Goal: Information Seeking & Learning: Learn about a topic

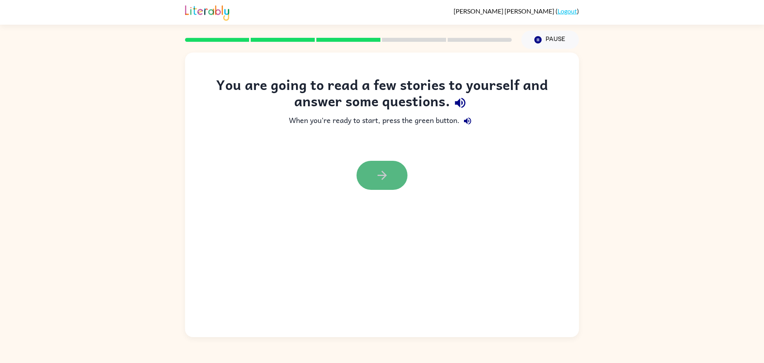
click at [393, 184] on button "button" at bounding box center [381, 175] width 51 height 29
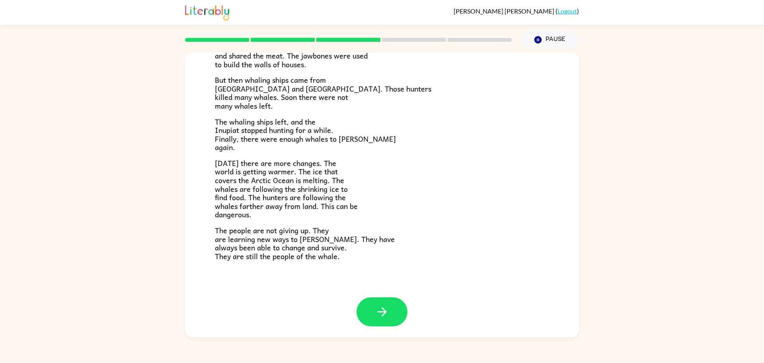
scroll to position [211, 0]
click at [385, 325] on div at bounding box center [382, 316] width 394 height 41
click at [388, 318] on button "button" at bounding box center [381, 310] width 51 height 29
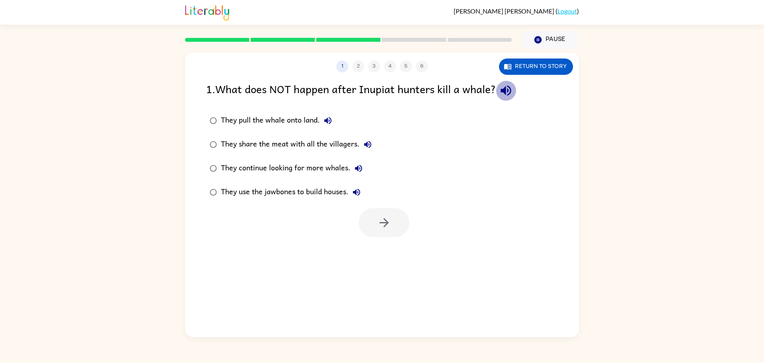
click at [507, 85] on icon "button" at bounding box center [506, 91] width 14 height 14
click at [329, 118] on icon "button" at bounding box center [328, 121] width 10 height 10
click at [368, 141] on icon "button" at bounding box center [368, 145] width 10 height 10
click at [362, 165] on icon "button" at bounding box center [359, 168] width 10 height 10
click at [360, 187] on button "They use the jawbones to build houses." at bounding box center [356, 192] width 16 height 16
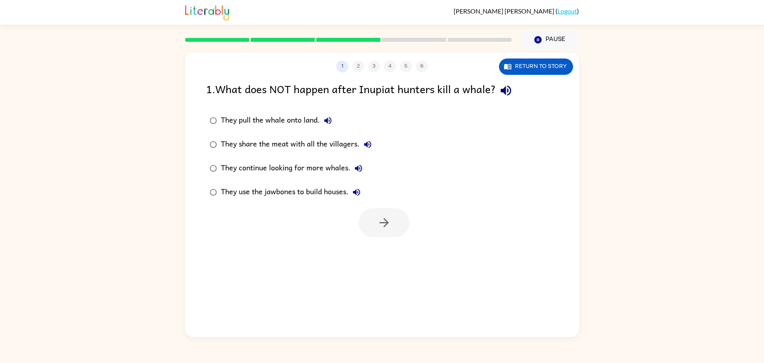
click at [359, 193] on icon "button" at bounding box center [356, 192] width 7 height 7
click at [358, 193] on icon "button" at bounding box center [357, 192] width 10 height 10
click at [374, 215] on button "button" at bounding box center [383, 222] width 51 height 29
click at [447, 93] on icon "button" at bounding box center [443, 91] width 14 height 14
click at [368, 113] on button "They did not have enough harpoons to use." at bounding box center [369, 121] width 16 height 16
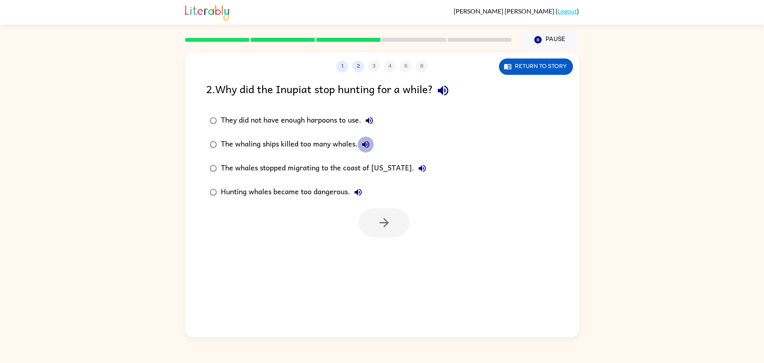
click at [366, 142] on icon "button" at bounding box center [366, 145] width 10 height 10
click at [417, 164] on icon "button" at bounding box center [422, 168] width 10 height 10
click at [360, 187] on button "Hunting whales became too dangerous." at bounding box center [358, 192] width 16 height 16
click at [389, 228] on icon "button" at bounding box center [384, 223] width 14 height 14
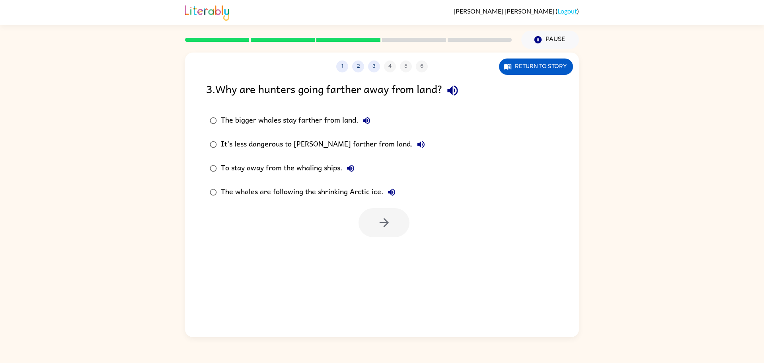
click at [453, 90] on icon "button" at bounding box center [452, 91] width 10 height 10
click at [360, 121] on button "The bigger whales stay farther from land." at bounding box center [366, 121] width 16 height 16
click at [416, 144] on icon "button" at bounding box center [421, 145] width 10 height 10
click at [353, 169] on icon "button" at bounding box center [351, 168] width 10 height 10
click at [394, 194] on icon "button" at bounding box center [391, 192] width 7 height 7
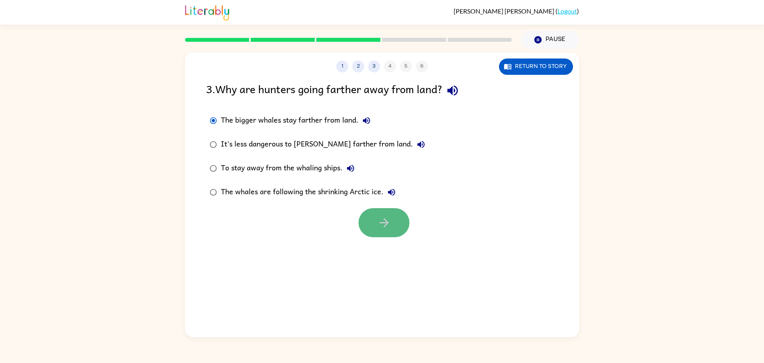
click at [386, 226] on icon "button" at bounding box center [384, 223] width 14 height 14
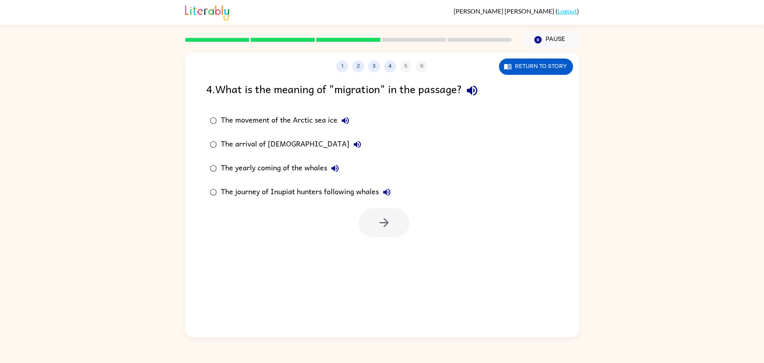
click at [471, 94] on icon "button" at bounding box center [472, 91] width 14 height 14
click at [340, 117] on button "The movement of the Arctic sea ice" at bounding box center [345, 121] width 16 height 16
click at [352, 141] on icon "button" at bounding box center [357, 145] width 10 height 10
drag, startPoint x: 339, startPoint y: 167, endPoint x: 343, endPoint y: 171, distance: 5.4
click at [343, 171] on label "The yearly coming of the whales" at bounding box center [300, 168] width 197 height 24
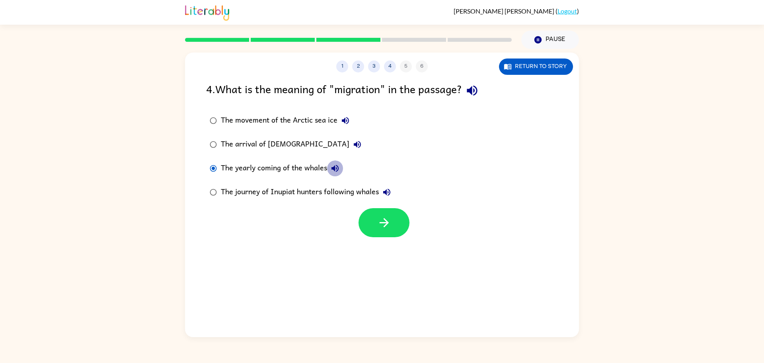
click at [338, 165] on icon "button" at bounding box center [335, 168] width 10 height 10
click at [387, 187] on icon "button" at bounding box center [387, 192] width 10 height 10
click at [387, 224] on icon "button" at bounding box center [383, 222] width 9 height 9
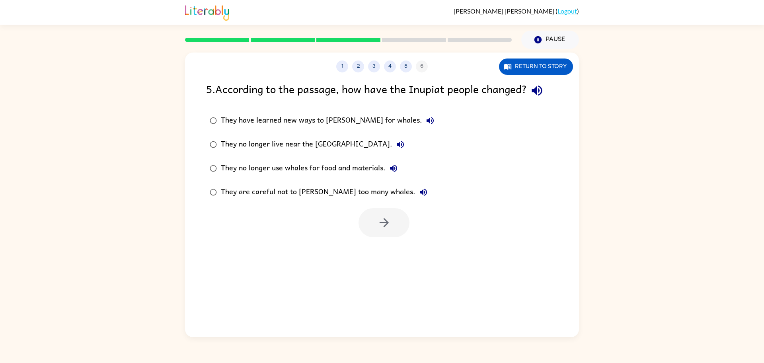
click at [425, 124] on icon "button" at bounding box center [430, 121] width 10 height 10
click at [395, 147] on icon "button" at bounding box center [400, 145] width 10 height 10
click at [393, 168] on icon "button" at bounding box center [393, 168] width 7 height 7
click at [418, 190] on icon "button" at bounding box center [423, 192] width 10 height 10
click at [398, 212] on button "button" at bounding box center [383, 222] width 51 height 29
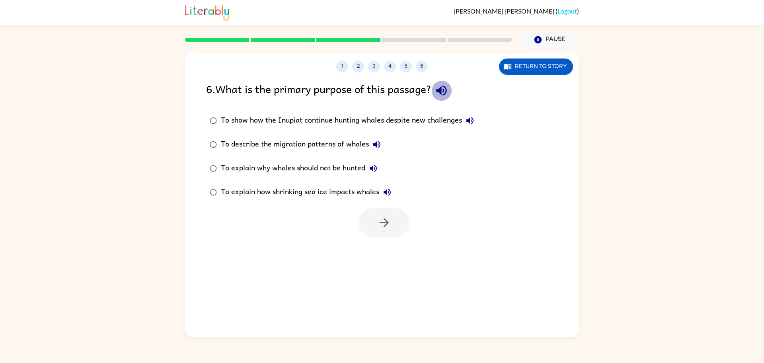
click at [445, 93] on icon "button" at bounding box center [441, 91] width 14 height 14
click at [470, 120] on icon "button" at bounding box center [469, 120] width 7 height 7
click at [379, 146] on icon "button" at bounding box center [377, 145] width 10 height 10
click at [372, 166] on icon "button" at bounding box center [373, 168] width 10 height 10
click at [380, 192] on button "To explain how shrinking sea ice impacts whales" at bounding box center [387, 192] width 16 height 16
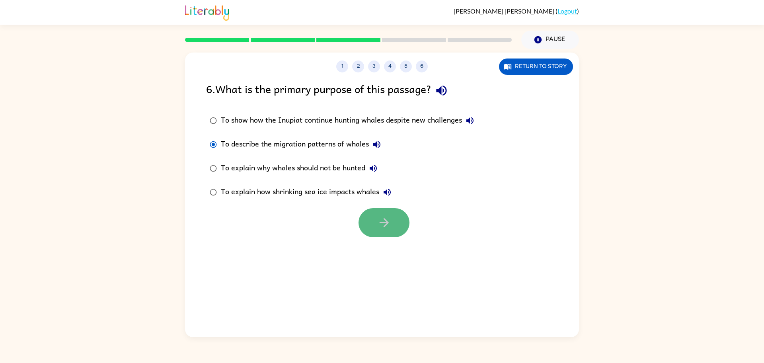
click at [383, 220] on icon "button" at bounding box center [384, 223] width 14 height 14
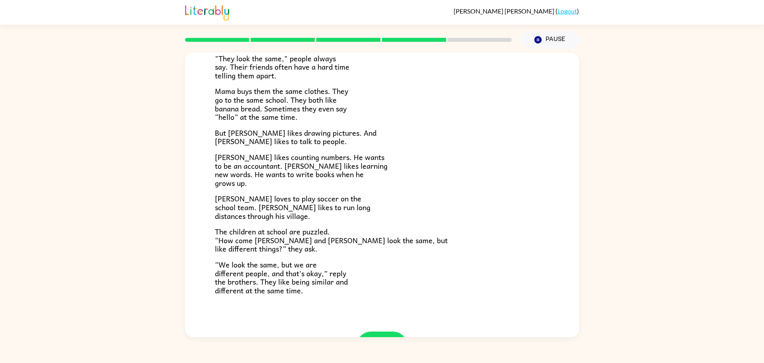
scroll to position [115, 0]
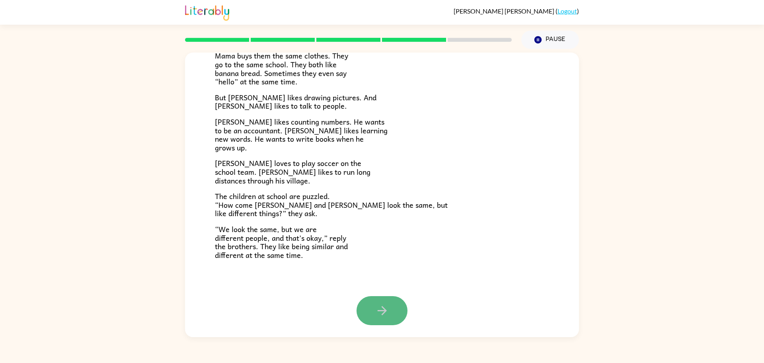
click at [376, 303] on button "button" at bounding box center [381, 310] width 51 height 29
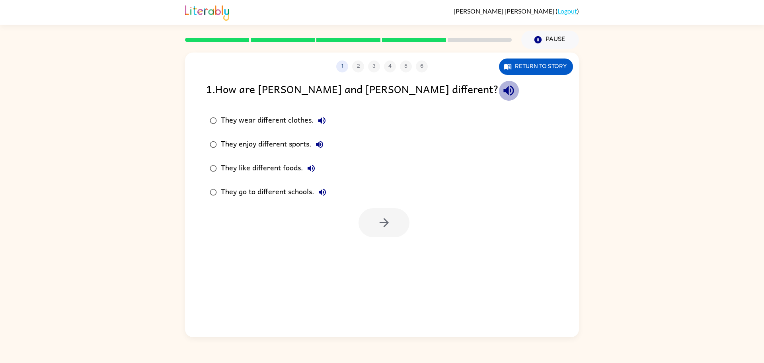
click at [498, 91] on button "button" at bounding box center [508, 90] width 20 height 20
click at [321, 117] on icon "button" at bounding box center [322, 121] width 10 height 10
click at [312, 141] on div "They enjoy different sports." at bounding box center [274, 144] width 107 height 16
click at [317, 146] on icon "button" at bounding box center [319, 144] width 7 height 7
click at [312, 166] on icon "button" at bounding box center [311, 168] width 10 height 10
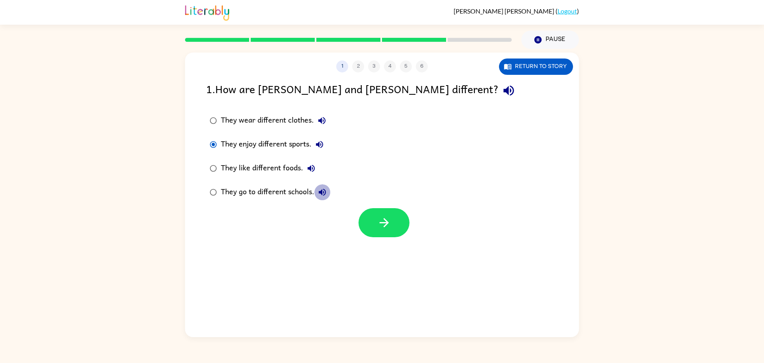
click at [321, 195] on icon "button" at bounding box center [322, 192] width 10 height 10
click at [369, 231] on button "button" at bounding box center [383, 222] width 51 height 29
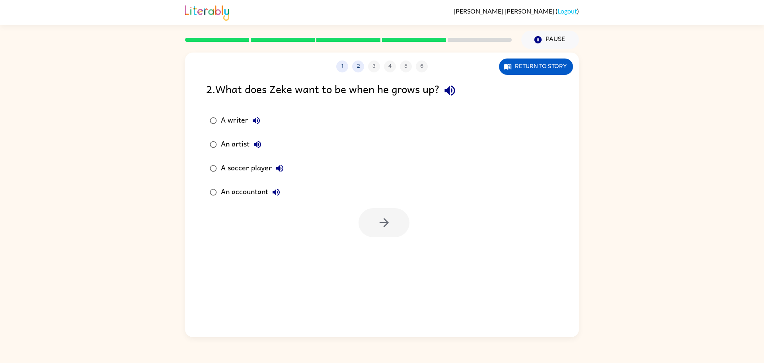
click at [444, 90] on button "button" at bounding box center [450, 90] width 20 height 20
click at [255, 115] on button "A writer" at bounding box center [256, 121] width 16 height 16
click at [257, 143] on icon "button" at bounding box center [257, 144] width 7 height 7
click at [282, 168] on icon "button" at bounding box center [279, 168] width 7 height 7
click at [275, 195] on icon "button" at bounding box center [276, 192] width 10 height 10
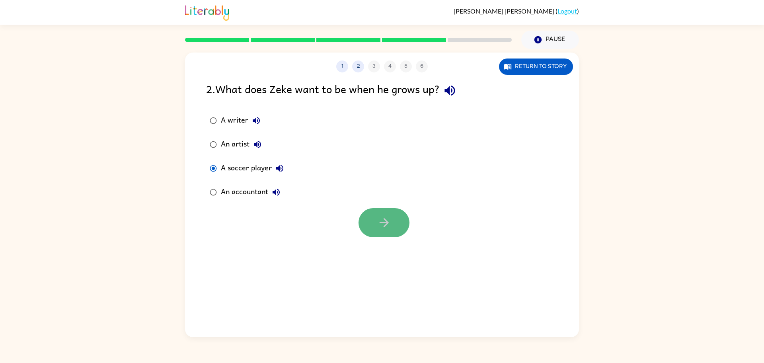
click at [387, 233] on button "button" at bounding box center [383, 222] width 51 height 29
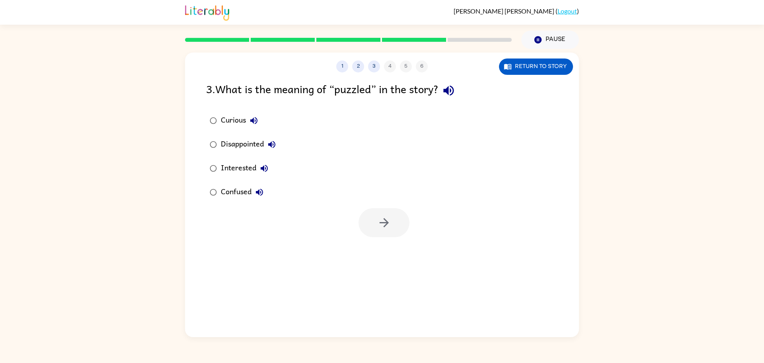
click at [253, 118] on icon "button" at bounding box center [254, 121] width 10 height 10
click at [450, 93] on icon "button" at bounding box center [448, 91] width 10 height 10
click at [272, 144] on icon "button" at bounding box center [271, 144] width 7 height 7
click at [266, 163] on icon "button" at bounding box center [264, 168] width 10 height 10
click at [257, 189] on icon "button" at bounding box center [260, 192] width 10 height 10
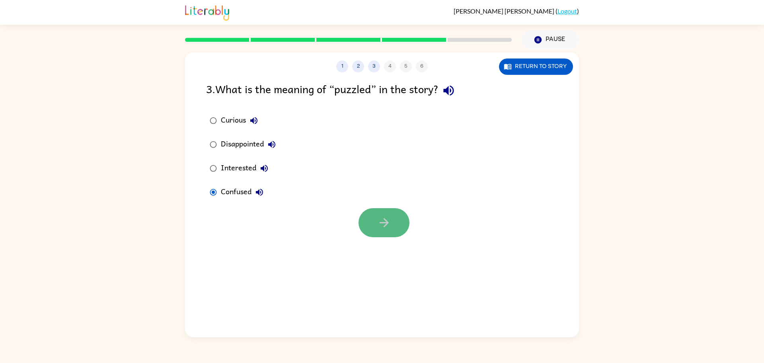
click at [385, 225] on icon "button" at bounding box center [384, 223] width 14 height 14
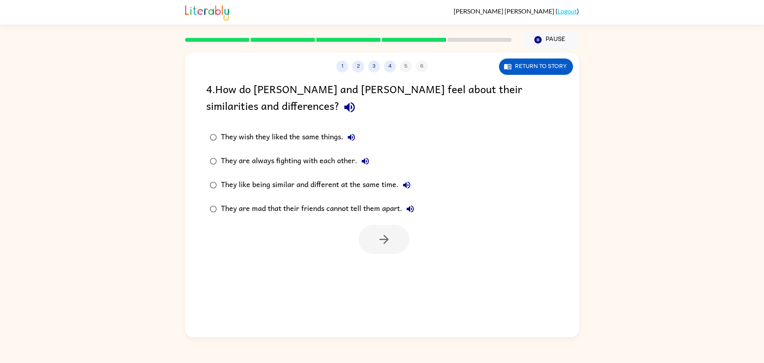
click at [344, 107] on icon "button" at bounding box center [349, 107] width 10 height 10
click at [350, 136] on icon "button" at bounding box center [351, 137] width 10 height 10
click at [370, 161] on icon "button" at bounding box center [365, 161] width 10 height 10
click at [410, 185] on icon "button" at bounding box center [407, 185] width 10 height 10
drag, startPoint x: 408, startPoint y: 208, endPoint x: 393, endPoint y: 195, distance: 20.5
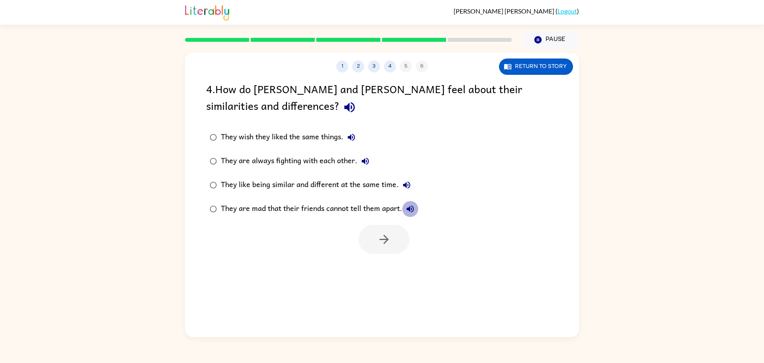
click at [408, 208] on icon "button" at bounding box center [410, 208] width 7 height 7
click at [377, 245] on button "button" at bounding box center [383, 239] width 51 height 29
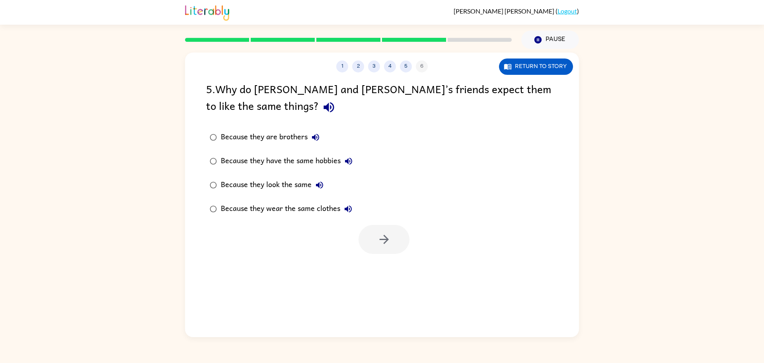
click at [323, 107] on icon "button" at bounding box center [328, 107] width 10 height 10
click at [318, 136] on icon "button" at bounding box center [315, 137] width 7 height 7
click at [350, 157] on icon "button" at bounding box center [349, 161] width 10 height 10
click at [319, 181] on icon "button" at bounding box center [320, 185] width 10 height 10
click at [406, 239] on button "button" at bounding box center [383, 239] width 51 height 29
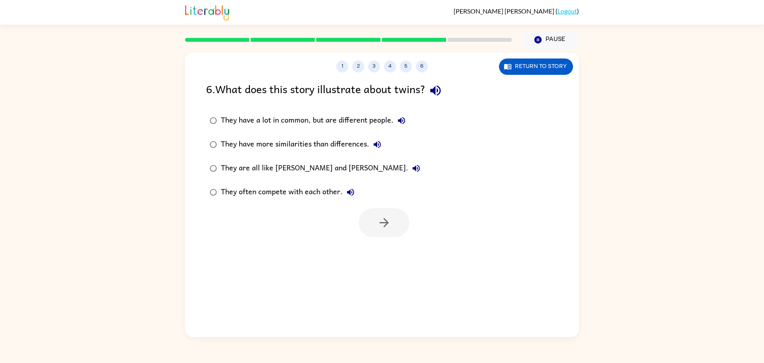
click at [433, 92] on icon "button" at bounding box center [435, 91] width 14 height 14
click at [400, 118] on icon "button" at bounding box center [402, 121] width 10 height 10
click at [378, 139] on button "They have more similarities than differences." at bounding box center [377, 144] width 16 height 16
click at [336, 159] on label "They are all like [PERSON_NAME] and [PERSON_NAME]." at bounding box center [315, 168] width 226 height 24
click at [411, 165] on icon "button" at bounding box center [416, 168] width 10 height 10
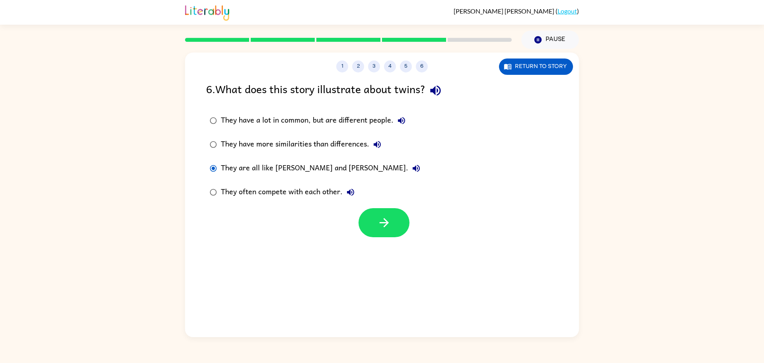
click at [349, 191] on icon "button" at bounding box center [350, 192] width 7 height 7
click at [387, 230] on button "button" at bounding box center [383, 222] width 51 height 29
